Goal: Task Accomplishment & Management: Manage account settings

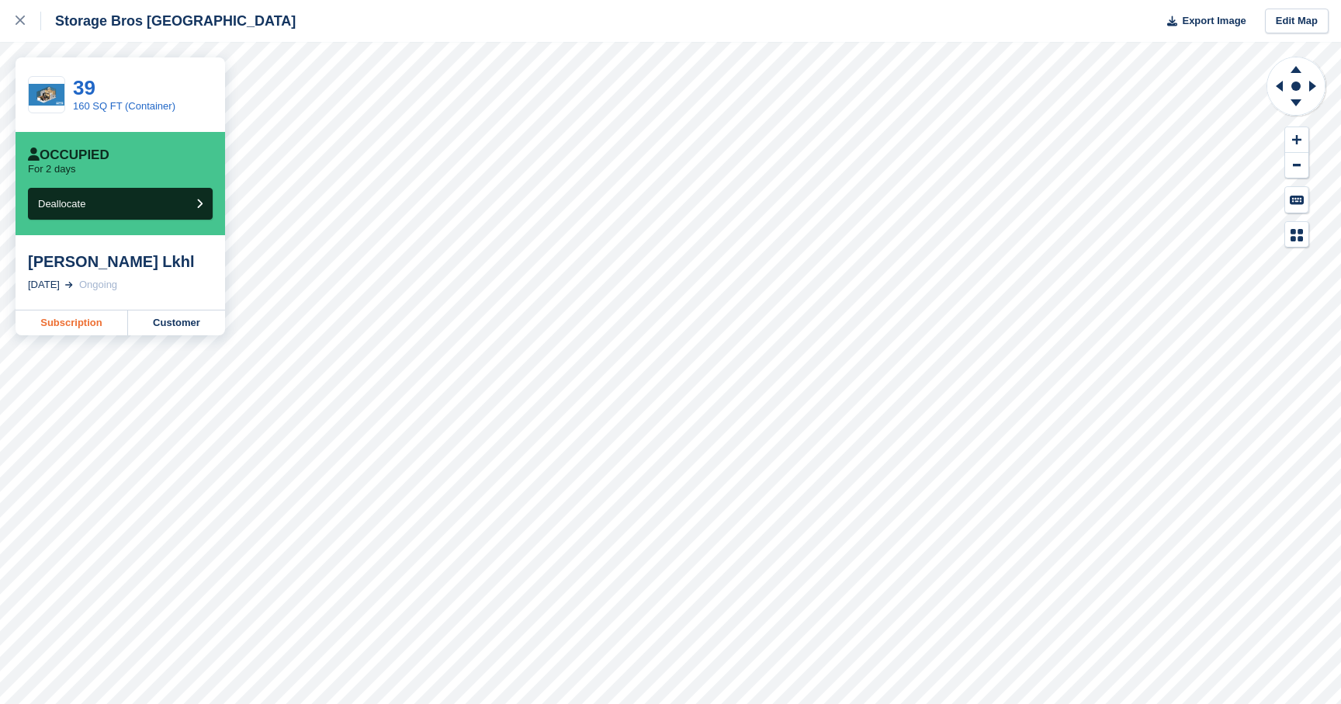
click at [111, 320] on link "Subscription" at bounding box center [72, 322] width 112 height 25
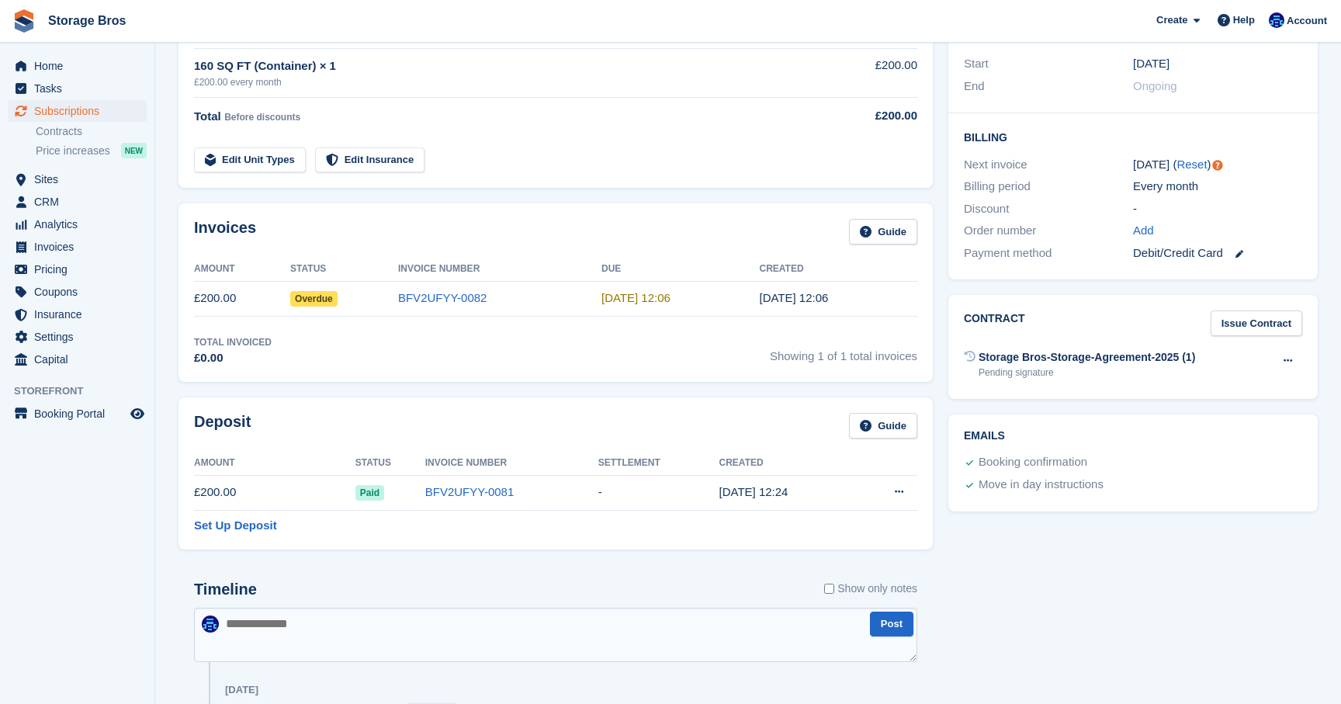
scroll to position [321, 0]
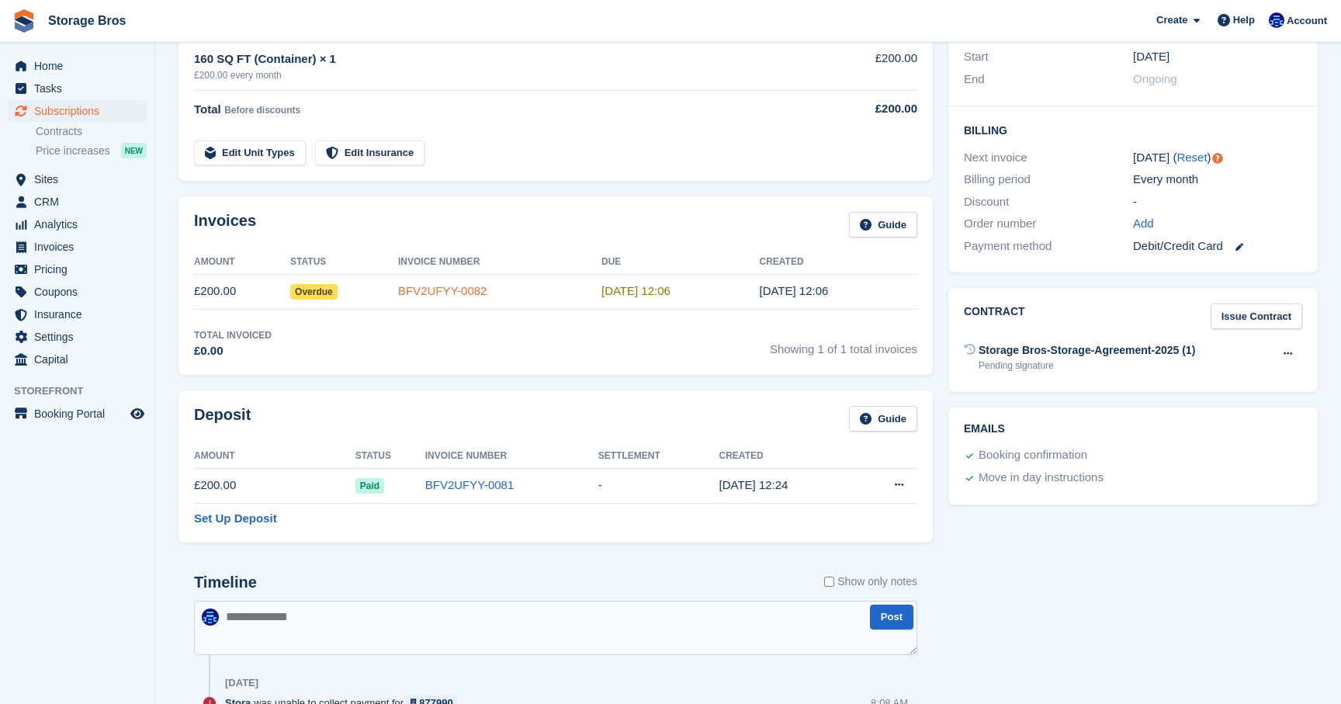
click at [426, 285] on link "BFV2UFYY-0082" at bounding box center [442, 290] width 89 height 13
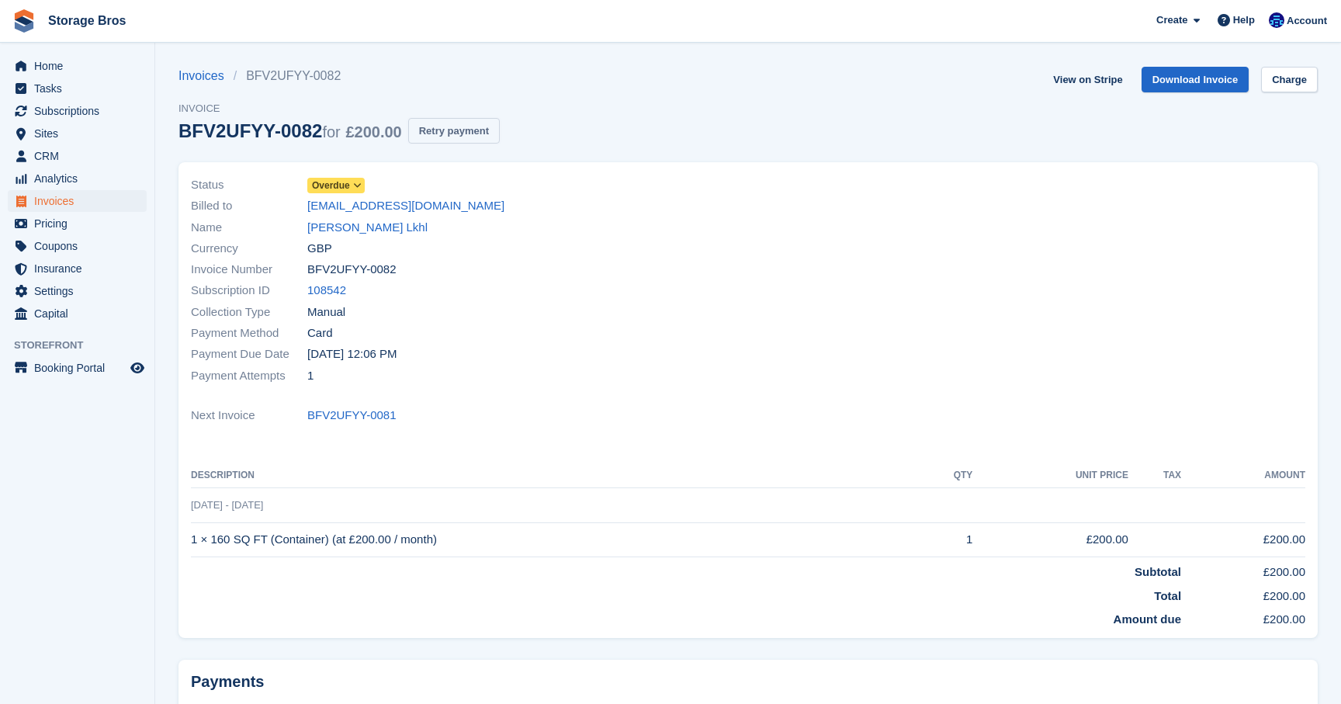
click at [483, 136] on button "Retry payment" at bounding box center [454, 131] width 92 height 26
drag, startPoint x: 226, startPoint y: 680, endPoint x: 36, endPoint y: 693, distance: 190.5
click at [36, 693] on div "Home Tasks Subscriptions Subscriptions Subscriptions Contracts Price increases …" at bounding box center [670, 427] width 1341 height 854
click at [88, 568] on aside "Home Tasks Subscriptions Subscriptions Subscriptions Contracts Price increases …" at bounding box center [77, 356] width 154 height 626
click at [612, 379] on div "Payment Attempts 1" at bounding box center [465, 375] width 548 height 21
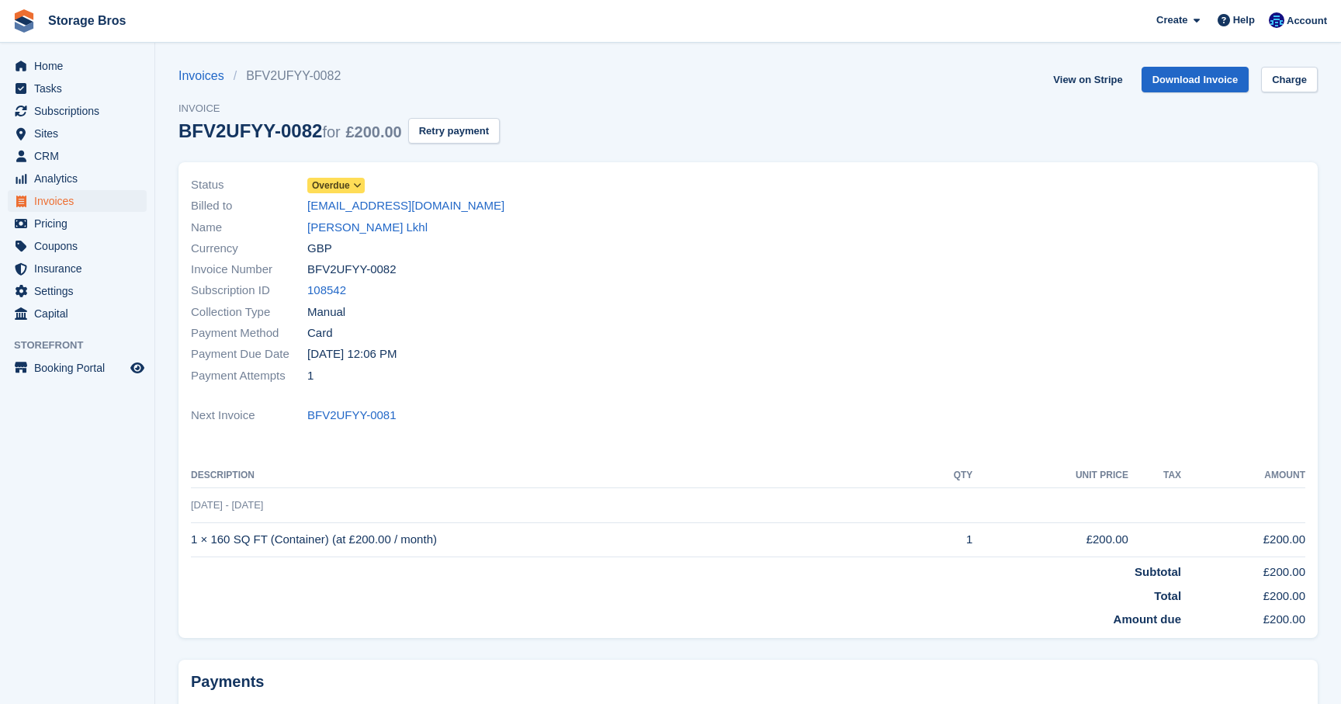
click at [169, 175] on div "Status Overdue Billed to altp921@gmail.com Name Ayoub Lkhl Currency GBP Invoice…" at bounding box center [747, 404] width 1157 height 503
click at [162, 226] on section "Error: Your card has insufficient funds. Invoices BFV2UFYY-0082 Invoice BFV2UFY…" at bounding box center [747, 427] width 1185 height 854
click at [50, 155] on span "CRM" at bounding box center [80, 156] width 93 height 22
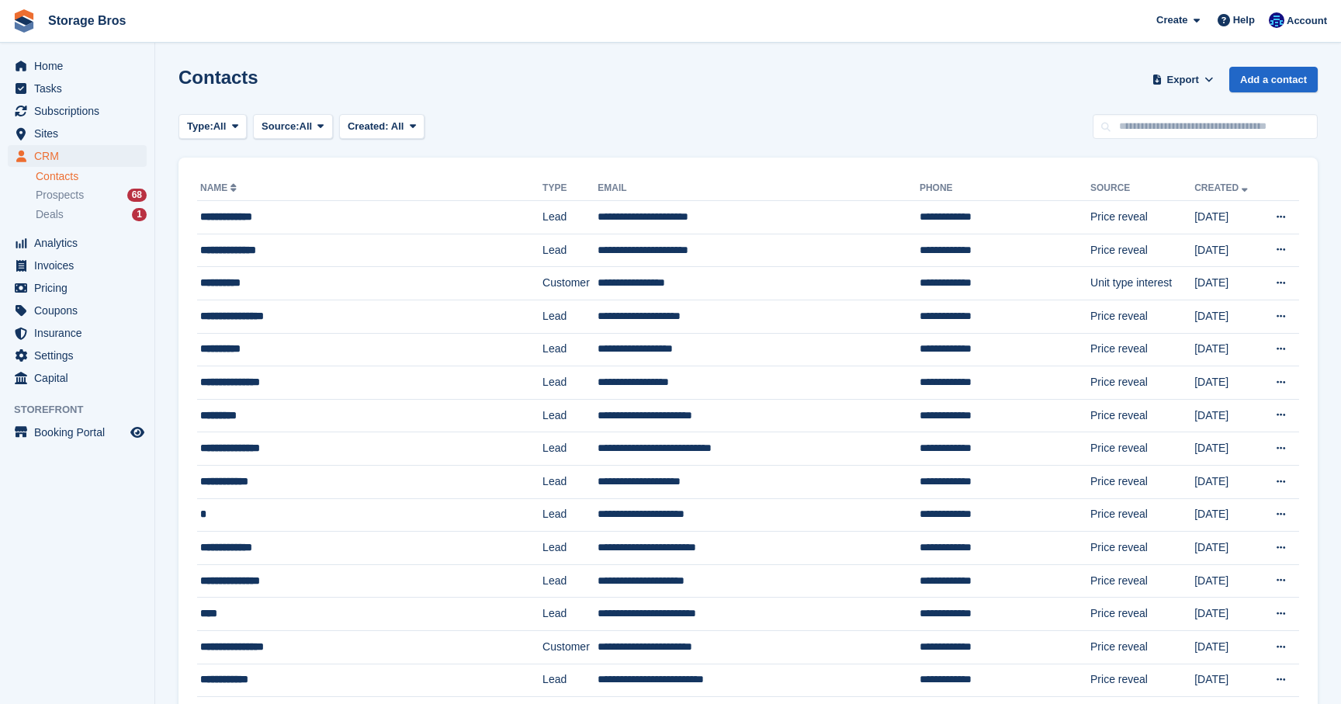
click at [57, 133] on span "Sites" at bounding box center [80, 134] width 93 height 22
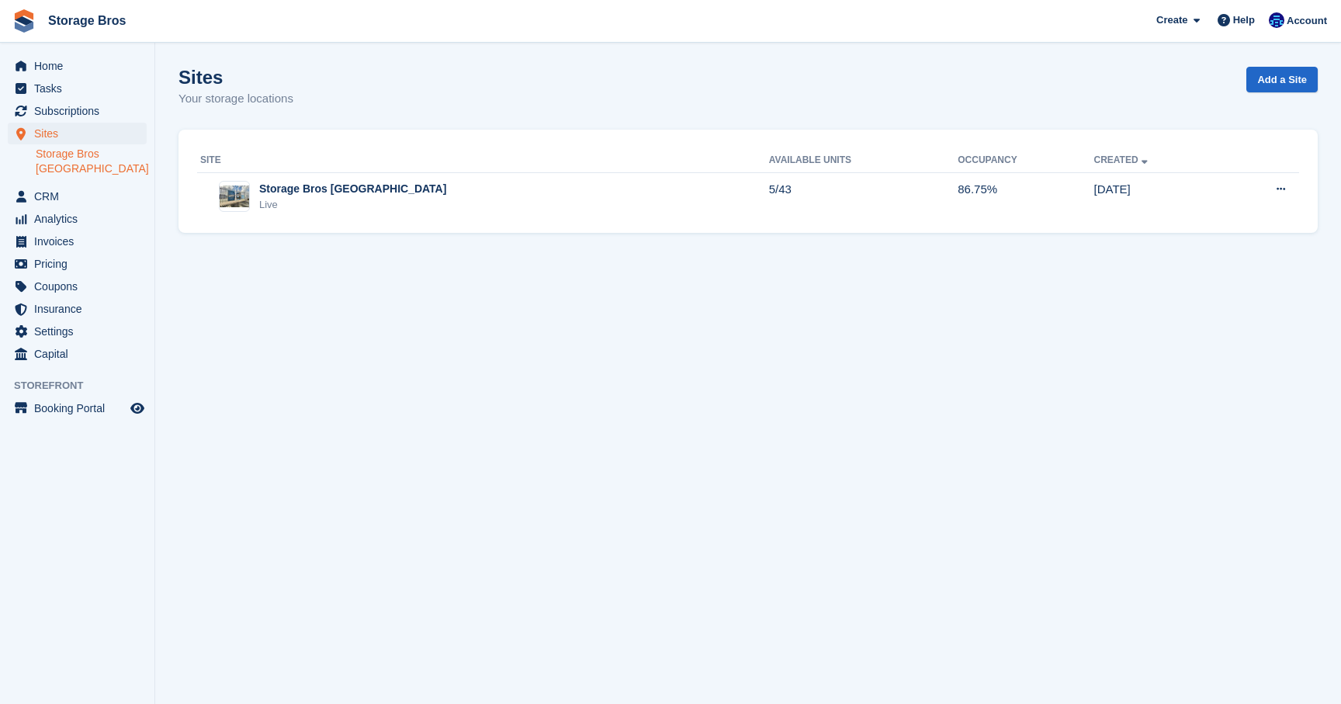
click at [72, 161] on link "Storage Bros [GEOGRAPHIC_DATA]" at bounding box center [91, 161] width 111 height 29
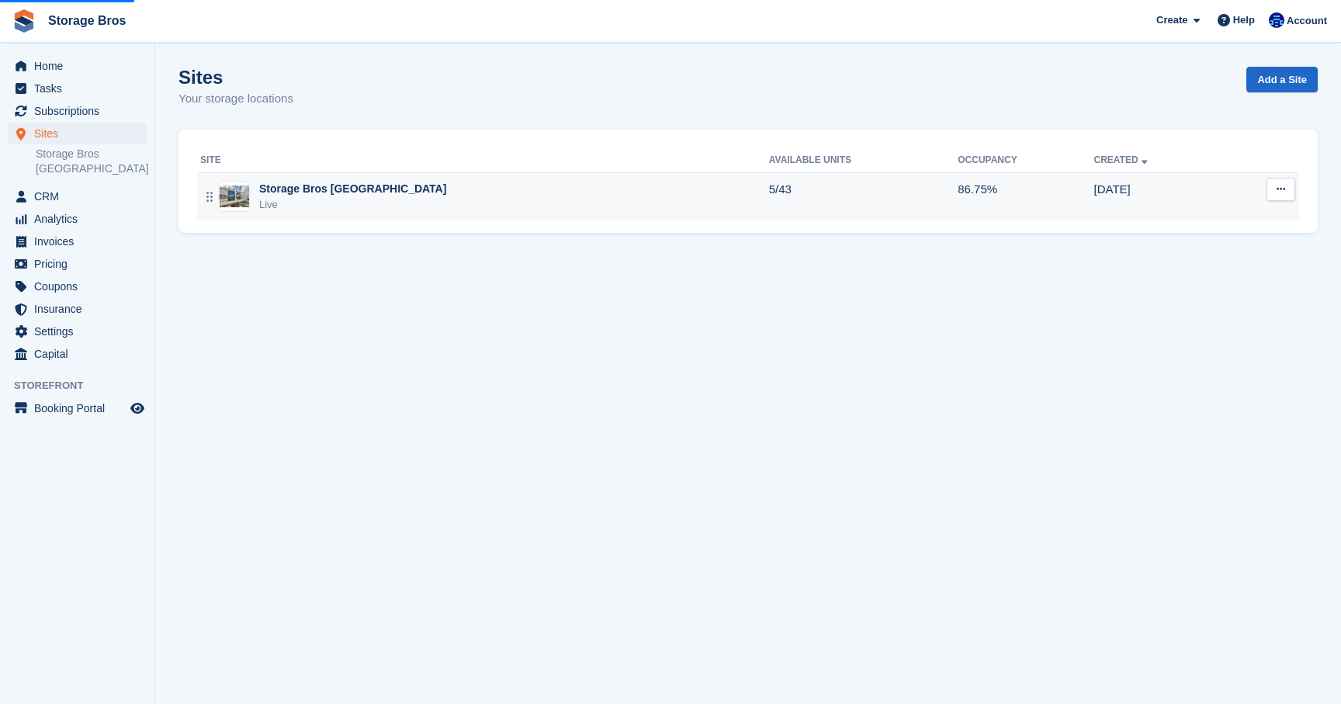
click at [362, 210] on div "Live" at bounding box center [352, 205] width 187 height 16
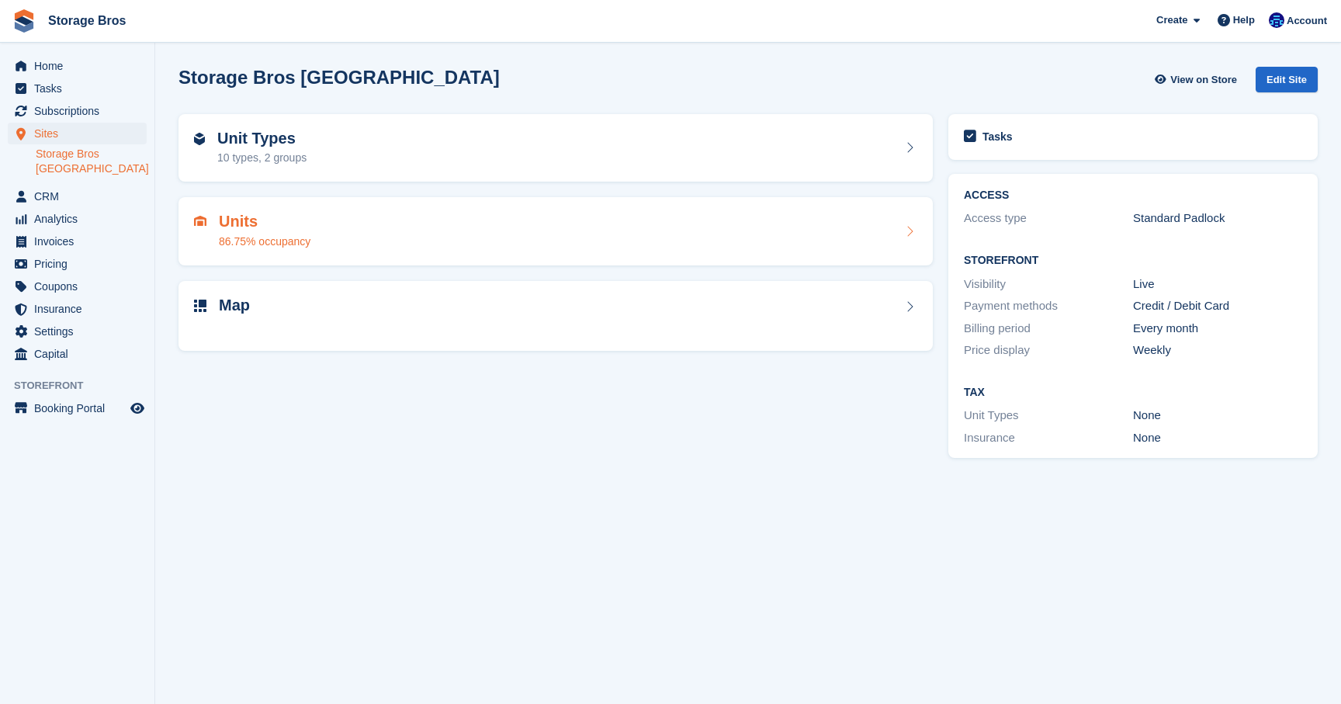
click at [272, 232] on div "Units 86.75% occupancy" at bounding box center [265, 231] width 92 height 37
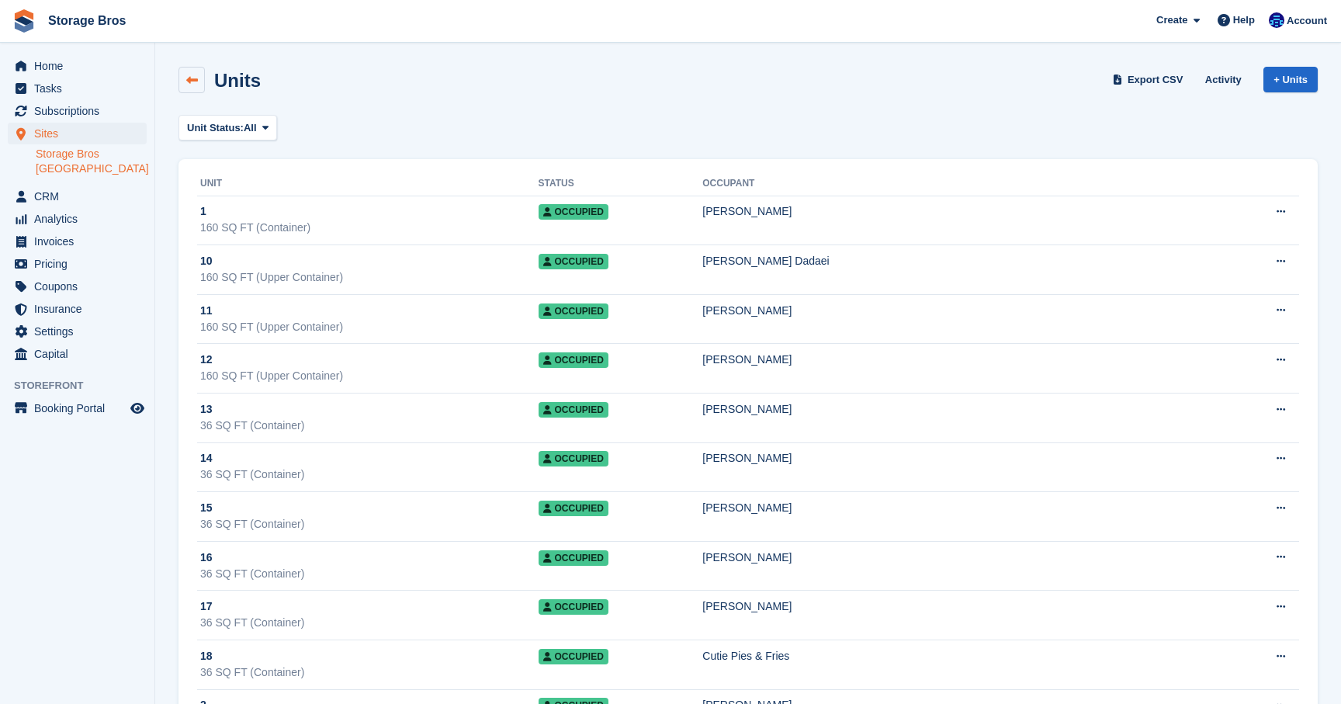
click at [199, 85] on link at bounding box center [191, 80] width 26 height 26
